Goal: Communication & Community: Answer question/provide support

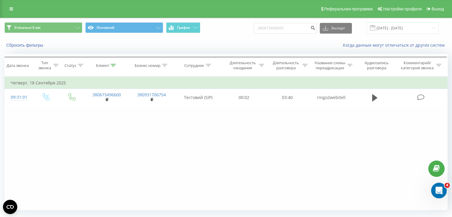
click at [443, 194] on div "Открыть службу сообщений Intercom" at bounding box center [438, 190] width 20 height 20
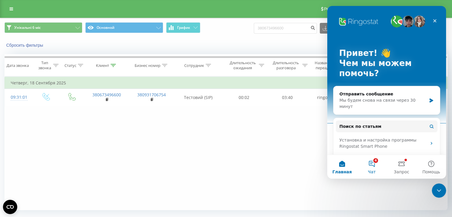
click at [375, 168] on button "4 Чат" at bounding box center [372, 167] width 30 height 24
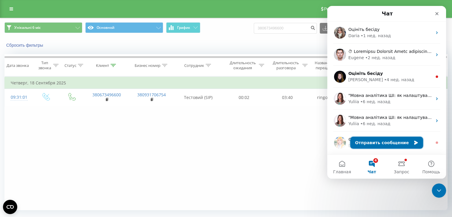
click at [390, 145] on button "Отправить сообщение" at bounding box center [386, 143] width 73 height 12
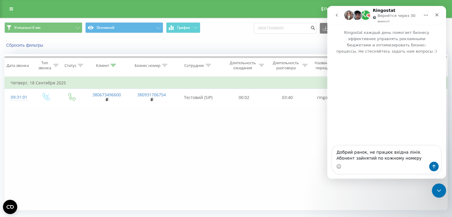
type textarea "Добрий ранок, не працює вхідна лінія. Абонент зайнятий по кожному номеру"
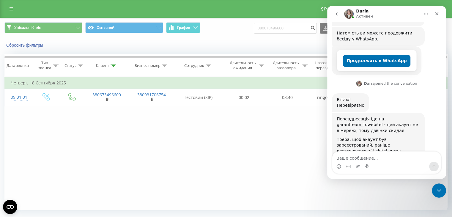
scroll to position [108, 0]
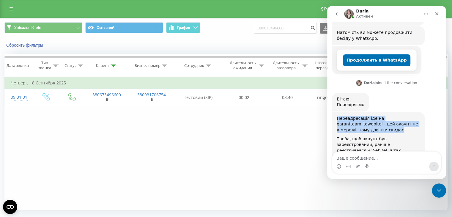
drag, startPoint x: 338, startPoint y: 100, endPoint x: 349, endPoint y: 113, distance: 17.0
click at [349, 116] on div "Переадресація іде на garantteam_towebitel - цей акаунт не в мережі, тому дзвінк…" at bounding box center [378, 125] width 83 height 18
copy div "Переадресація іде на garantteam_towebitel - цей акаунт не в мережі, тому дзвінк…"
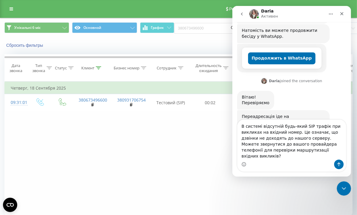
scroll to position [133, 0]
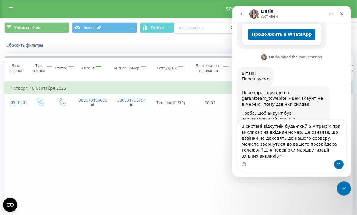
click at [305, 144] on textarea "В системі відсутній будь-який SIP трафік при викликах на вхідний номер. Це озна…" at bounding box center [291, 139] width 109 height 40
click at [310, 156] on textarea "В системі відсутній будь-який SIP трафік при викликах на вхідний номер. Це озна…" at bounding box center [291, 139] width 109 height 40
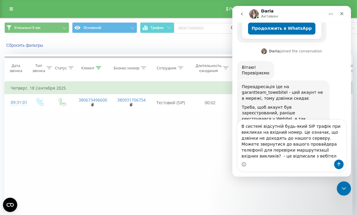
type textarea "В системі відсутній будь-який SIP трафік при викликах на вхідний номер. Це озна…"
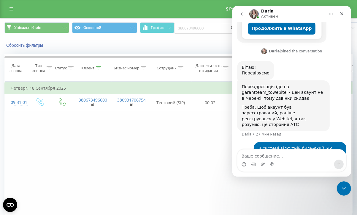
scroll to position [162, 0]
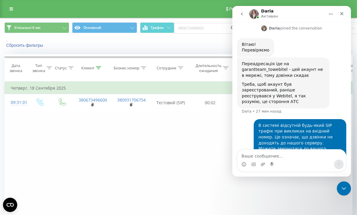
drag, startPoint x: 475, startPoint y: 211, endPoint x: 295, endPoint y: 157, distance: 187.5
click at [295, 157] on textarea "Ваше сообщение..." at bounding box center [291, 154] width 109 height 10
paste textarea "Наразі на шлюзі акакунт garantteam_towebitel@185.67.1.90. Якщо треба зміни вкаж…"
type textarea "Наразі на шлюзі акакунт garantteam_towebitel@185.67.1.90. Якщо треба зміни вкаж…"
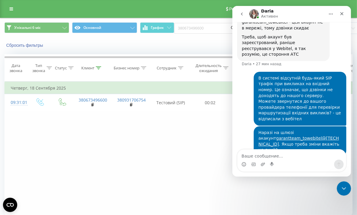
scroll to position [210, 0]
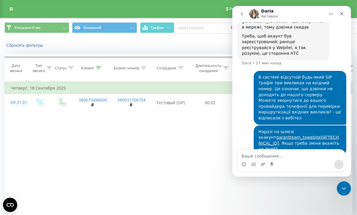
click at [158, 141] on div "Фильтровать по условию Равно Введите значение Отмена OK Фильтровать по условию …" at bounding box center [178, 148] width 349 height 134
click at [286, 155] on textarea "Ваше сообщение..." at bounding box center [291, 154] width 109 height 10
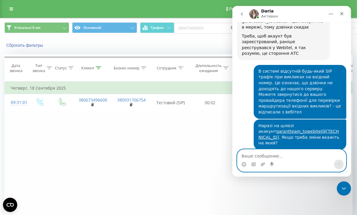
scroll to position [241, 0]
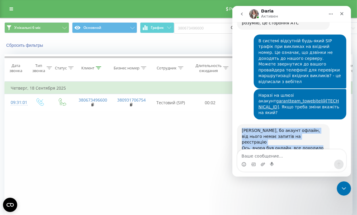
drag, startPoint x: 313, startPoint y: 108, endPoint x: 241, endPoint y: 93, distance: 74.1
click at [241, 124] on div "Немає, бо акаунт офлайн, від нього немає запитів на реєстрацію Ось, вчора був о…" at bounding box center [283, 151] width 93 height 54
copy div "Немає, бо акаунт офлайн, від нього немає запитів на реєстрацію Ось, вчора був о…"
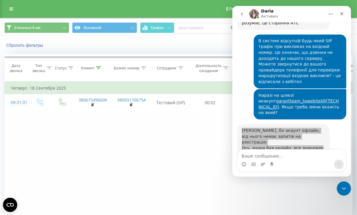
click at [150, 153] on div "Фильтровать по условию Равно Введите значение Отмена OK Фильтровать по условию …" at bounding box center [178, 148] width 349 height 134
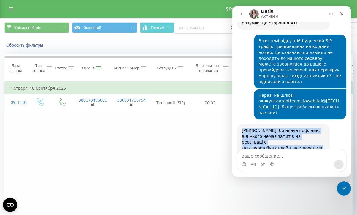
click at [280, 154] on img "Daria говорит…" at bounding box center [282, 158] width 80 height 9
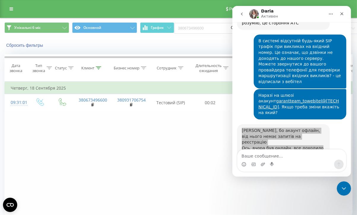
scroll to position [0, 0]
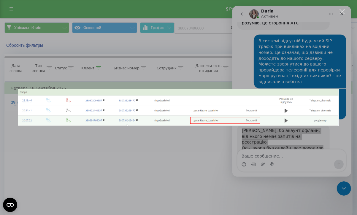
click at [152, 173] on div "Мессенджер Intercom" at bounding box center [178, 107] width 357 height 215
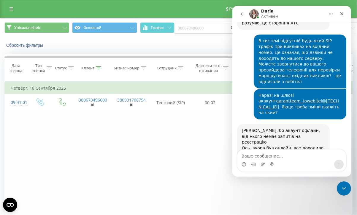
drag, startPoint x: 295, startPoint y: 131, endPoint x: 239, endPoint y: 130, distance: 55.9
click at [239, 130] on div "Немає, бо акаунт офлайн, від нього немає запитів на реєстрацію Ось, вчора був о…" at bounding box center [283, 151] width 93 height 54
copy div "З нашого боку не було змін"
click at [252, 189] on div "Фильтровать по условию Равно Введите значение Отмена OK Фильтровать по условию …" at bounding box center [178, 148] width 349 height 134
click at [280, 151] on textarea "Ваше сообщение..." at bounding box center [291, 154] width 109 height 10
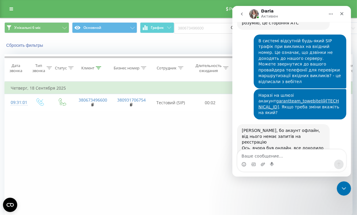
click at [151, 130] on div "Фильтровать по условию Равно Введите значение Отмена OK Фильтровать по условию …" at bounding box center [178, 148] width 349 height 134
click at [171, 139] on div "Фильтровать по условию Равно Введите значение Отмена OK Фильтровать по условию …" at bounding box center [178, 148] width 349 height 134
click at [286, 159] on textarea "Ваше сообщение..." at bounding box center [291, 154] width 109 height 10
click at [184, 131] on div "Фильтровать по условию Равно Введите значение Отмена OK Фильтровать по условию …" at bounding box center [178, 148] width 349 height 134
click at [101, 167] on div "Фильтровать по условию Равно Введите значение Отмена OK Фильтровать по условию …" at bounding box center [178, 148] width 349 height 134
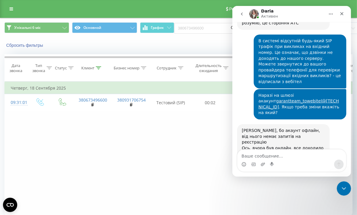
click at [183, 146] on div "Фильтровать по условию Равно Введите значение Отмена OK Фильтровать по условию …" at bounding box center [178, 148] width 349 height 134
